Goal: Find specific page/section: Locate item on page

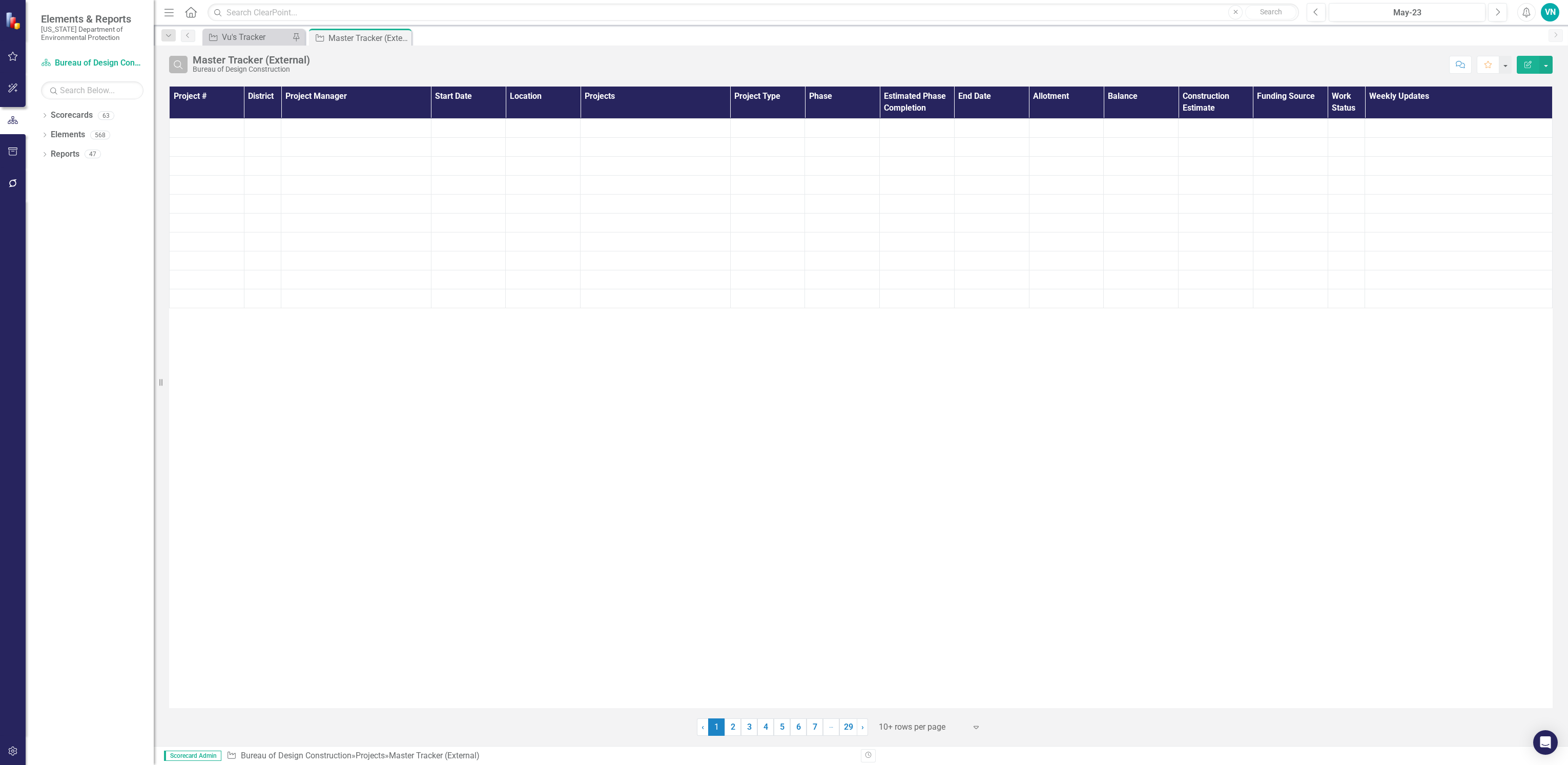
click at [175, 57] on button "Search" at bounding box center [178, 64] width 18 height 17
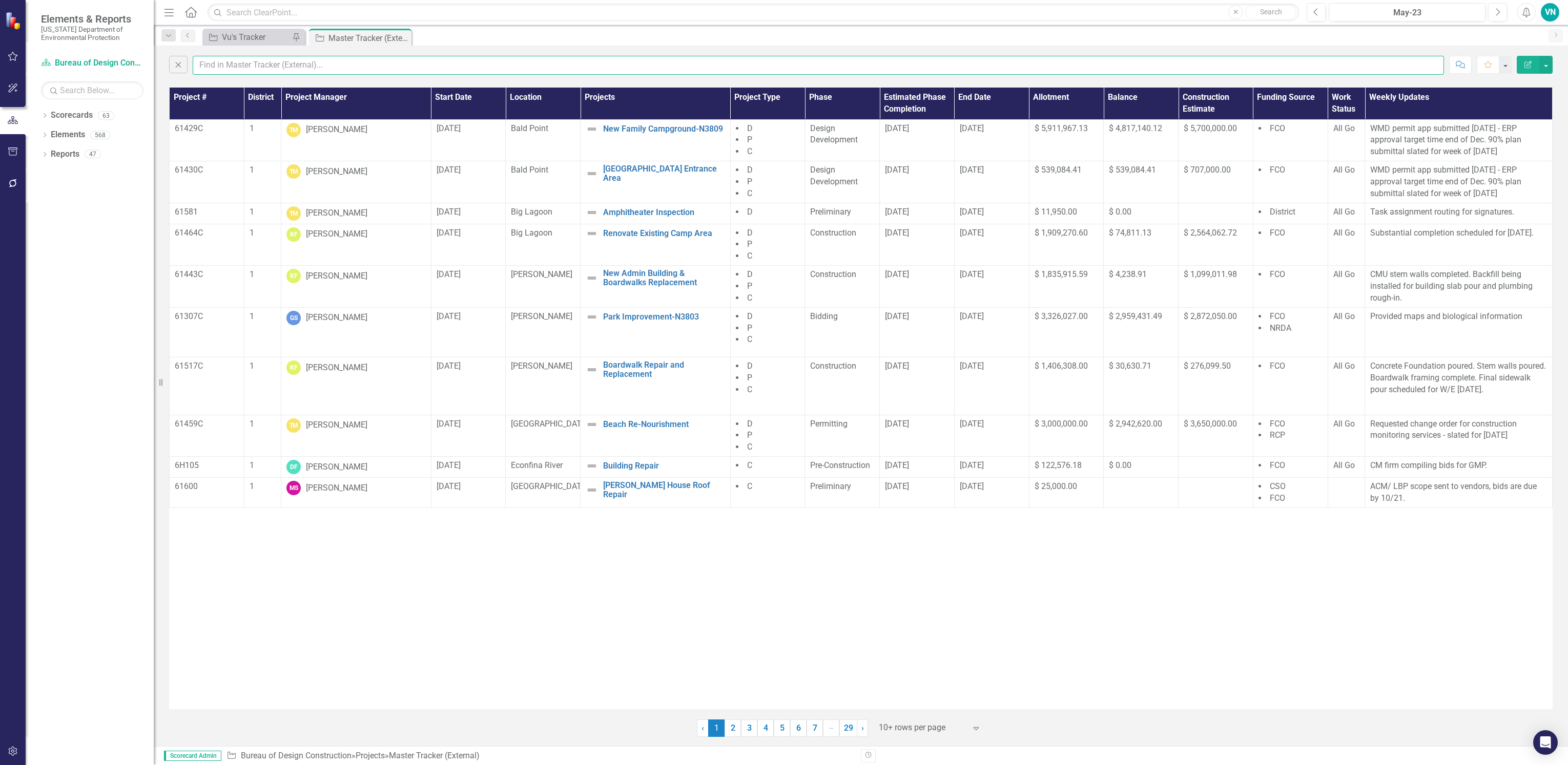
click at [222, 72] on input "text" at bounding box center [818, 65] width 1252 height 19
type input "[PERSON_NAME]"
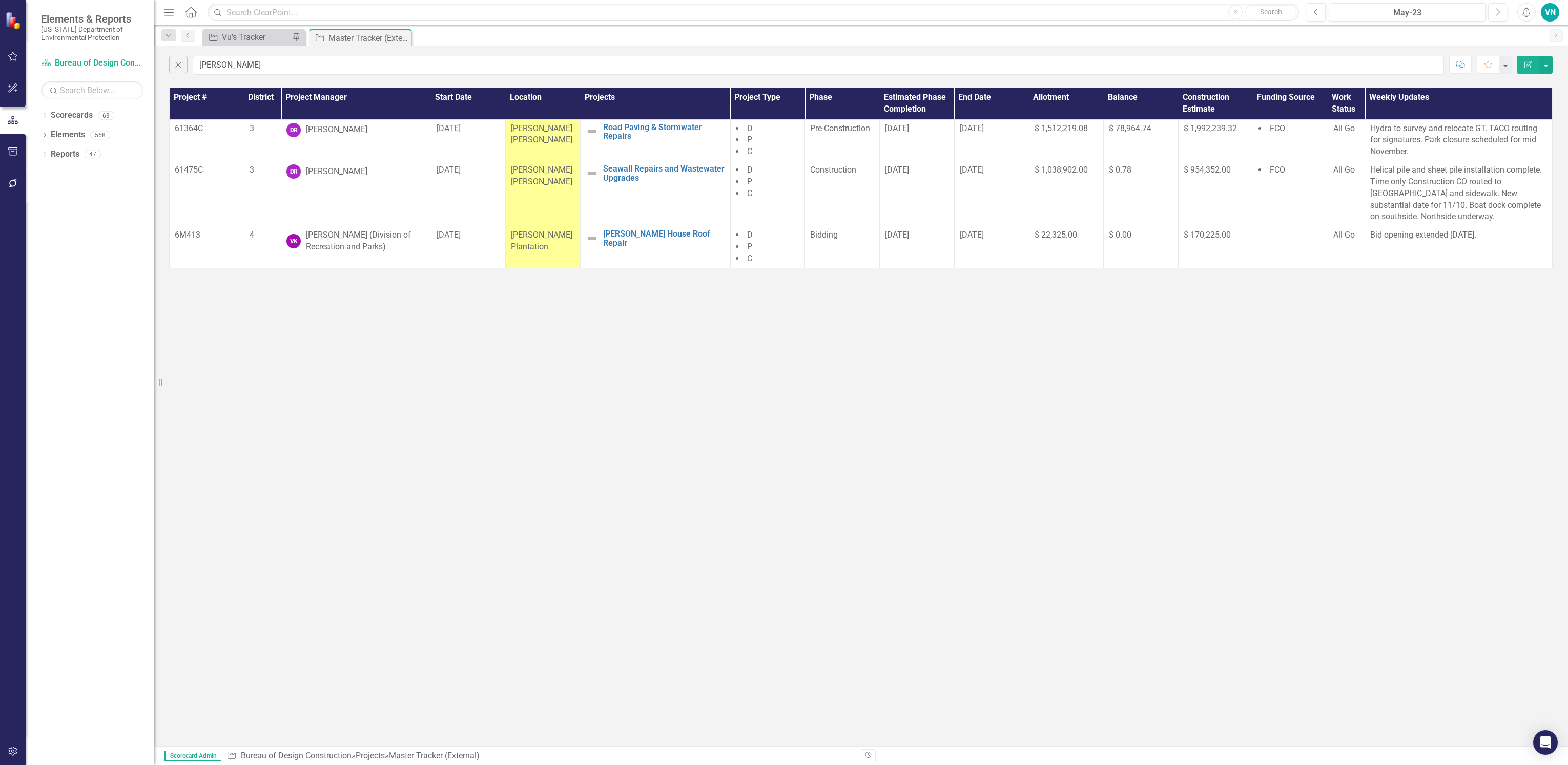
click at [1071, 331] on div "Close [PERSON_NAME] Comment Favorite Edit Report Project # District Project Man…" at bounding box center [860, 396] width 1414 height 701
click at [1125, 256] on td "$ 0.00" at bounding box center [1141, 248] width 75 height 42
click at [1126, 238] on span "$ 0.00" at bounding box center [1120, 235] width 23 height 10
drag, startPoint x: 1133, startPoint y: 232, endPoint x: 1108, endPoint y: 235, distance: 25.2
click at [1109, 235] on div "$ 0.00" at bounding box center [1141, 235] width 64 height 12
